Goal: Information Seeking & Learning: Understand process/instructions

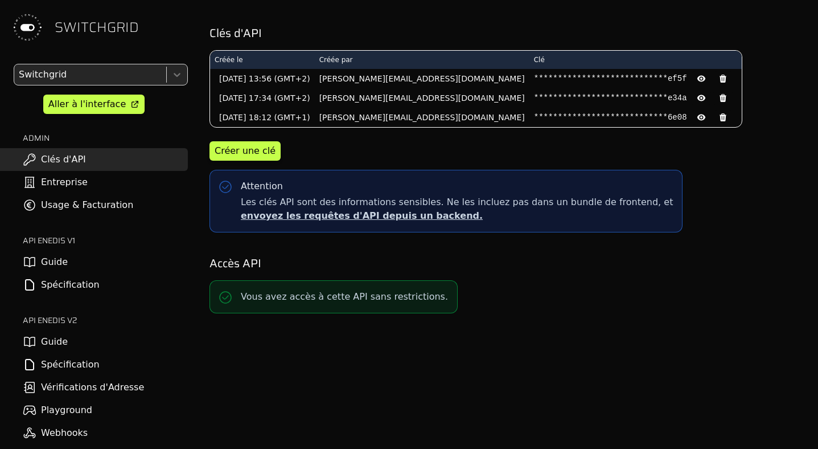
click at [65, 350] on link "Guide" at bounding box center [94, 341] width 188 height 23
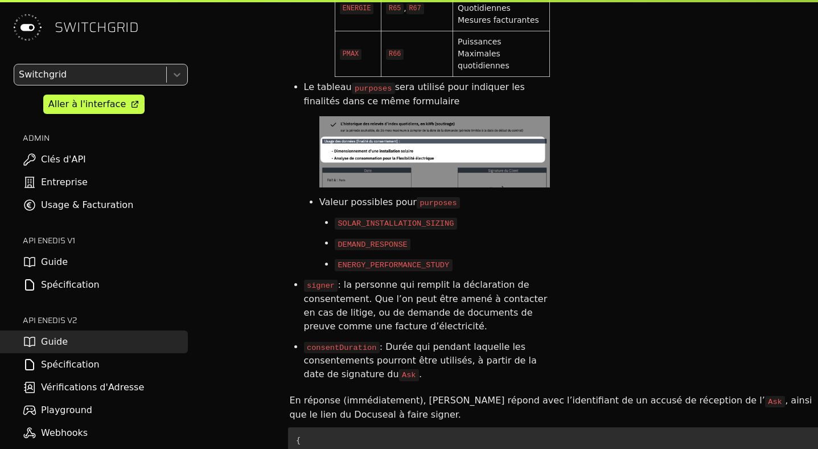
scroll to position [4367, 0]
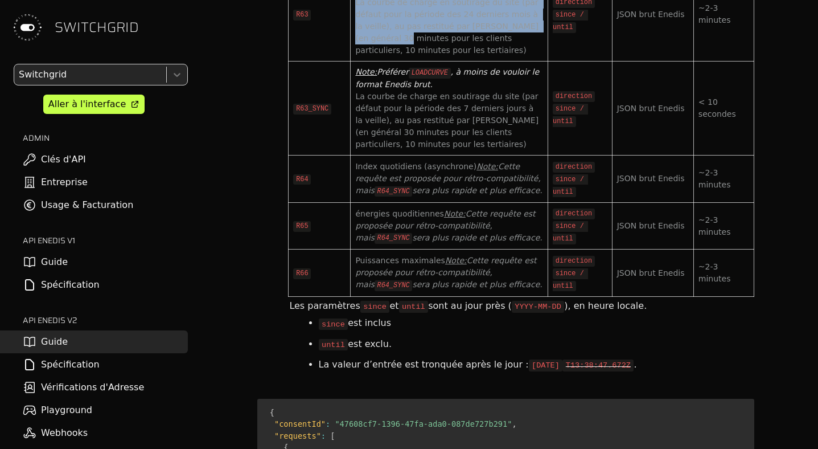
drag, startPoint x: 382, startPoint y: 241, endPoint x: 403, endPoint y: 186, distance: 59.6
click at [404, 56] on div "Note: Préférer LOADCURVE , à moins de vouloir le format Enedis brut. La courbe …" at bounding box center [449, 14] width 188 height 84
click at [381, 55] on span "La courbe de charge en soutirage du site (par défaut pour la période des 24 der…" at bounding box center [448, 26] width 186 height 57
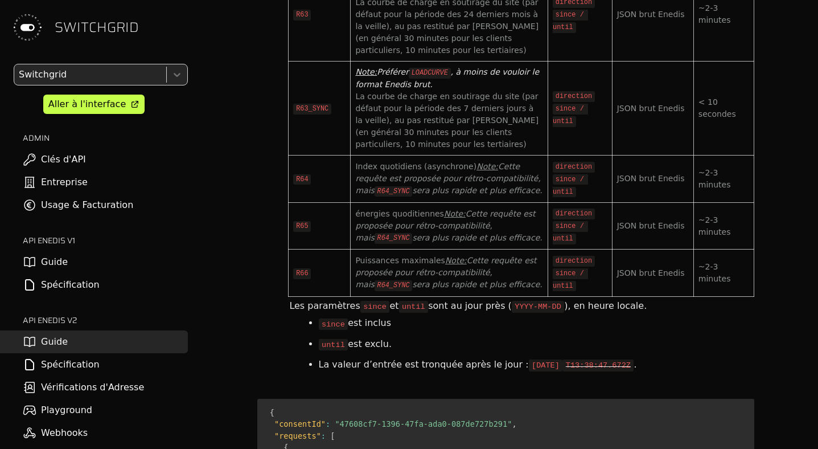
drag, startPoint x: 393, startPoint y: 232, endPoint x: 393, endPoint y: 320, distance: 88.2
click at [393, 55] on span "La courbe de charge en soutirage du site (par défaut pour la période des 24 der…" at bounding box center [448, 26] width 186 height 57
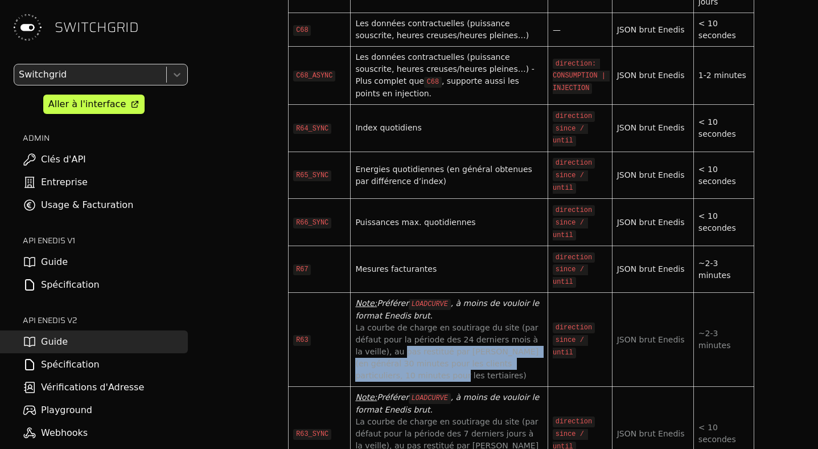
scroll to position [3888, 0]
